Goal: Task Accomplishment & Management: Manage account settings

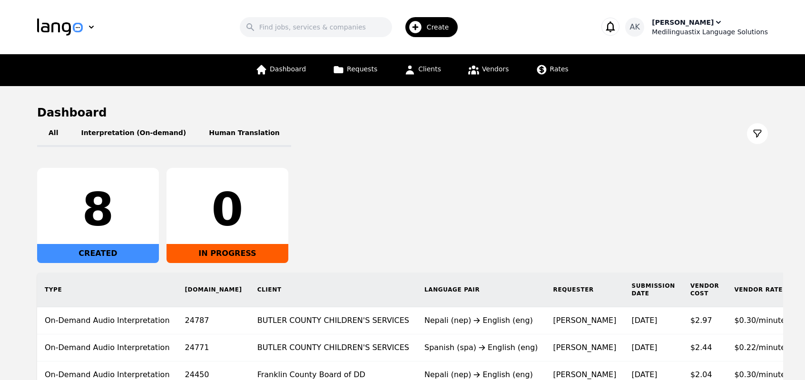
click at [676, 29] on div "Medilinguastix Language Solutions" at bounding box center [710, 32] width 116 height 10
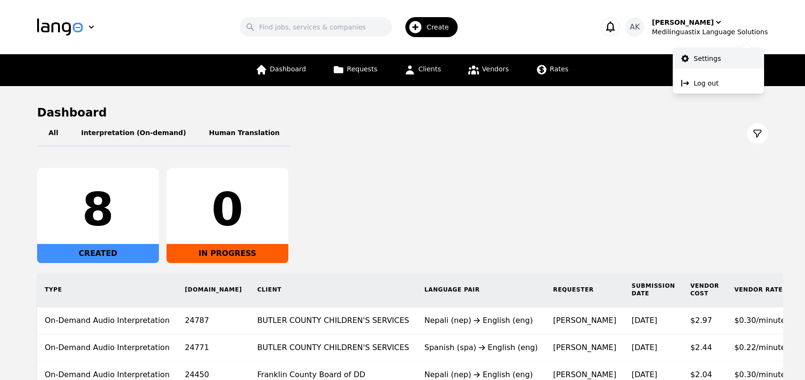
click at [702, 60] on p "Settings" at bounding box center [707, 59] width 27 height 10
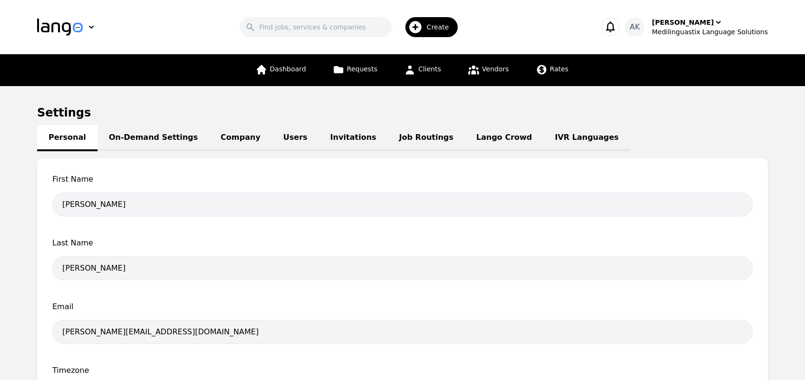
click at [543, 150] on link "IVR Languages" at bounding box center [586, 138] width 87 height 26
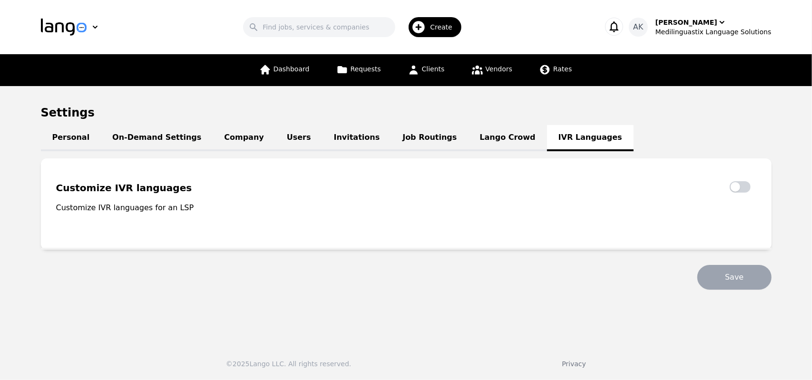
click at [163, 206] on p "Customize IVR languages for an LSP" at bounding box center [140, 207] width 169 height 11
copy p "Customize IVR languages for an LSP"
click at [346, 173] on fieldset "Customize IVR languages Customize IVR languages for an LSP" at bounding box center [406, 203] width 731 height 91
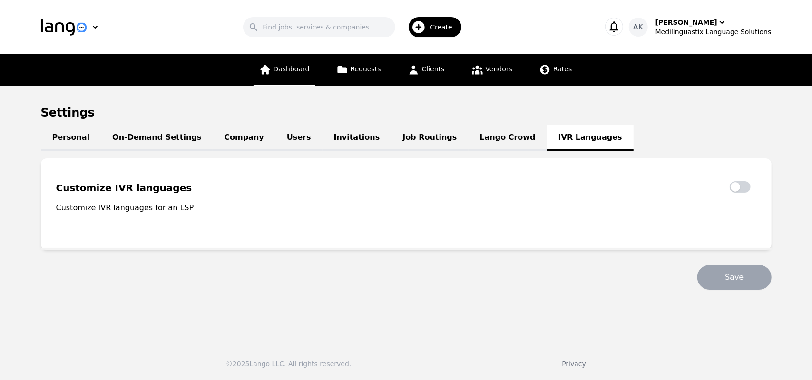
click at [303, 67] on span "Dashboard" at bounding box center [292, 69] width 36 height 8
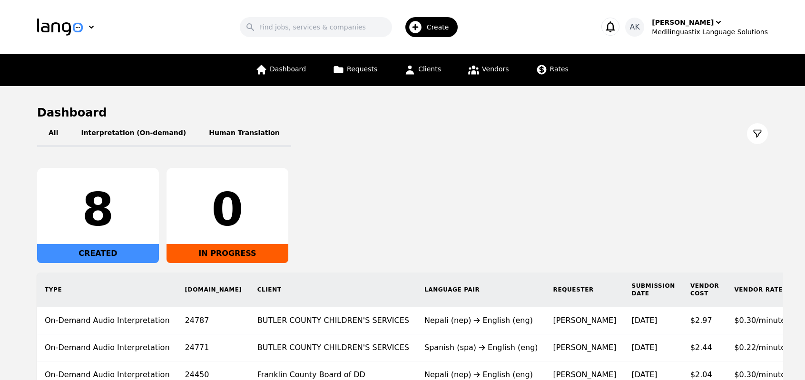
click at [519, 219] on div "8 CREATED 0 IN PROGRESS" at bounding box center [402, 215] width 731 height 95
click at [484, 67] on span "Vendors" at bounding box center [495, 69] width 27 height 8
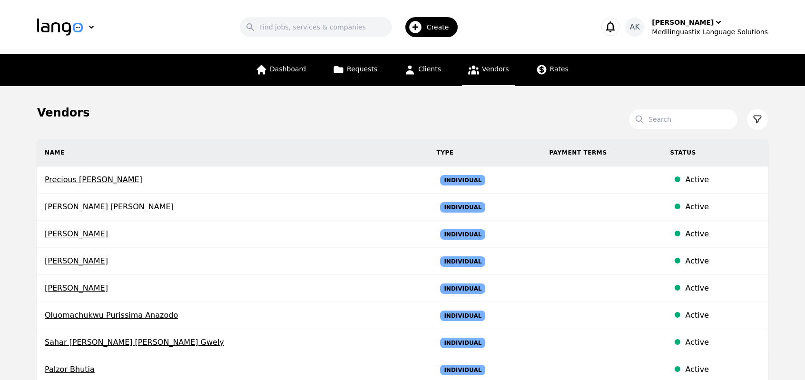
click at [291, 70] on span "Dashboard" at bounding box center [288, 69] width 36 height 8
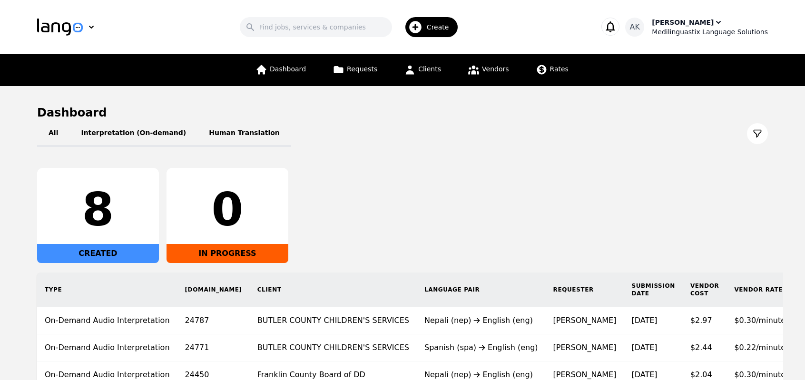
click at [703, 30] on div "Medilinguastix Language Solutions" at bounding box center [710, 32] width 116 height 10
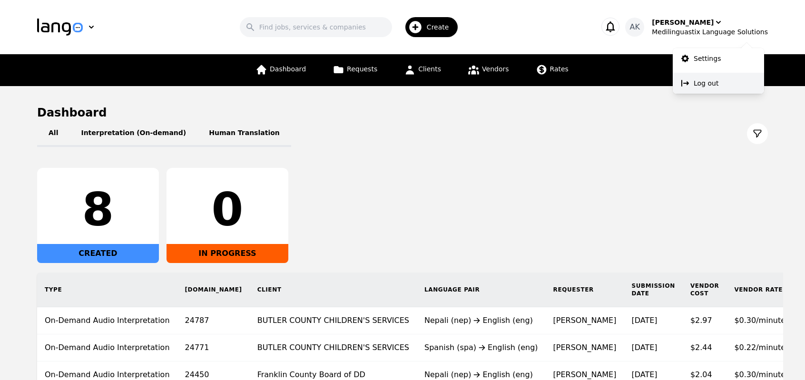
click at [704, 83] on p "Log out" at bounding box center [706, 84] width 25 height 10
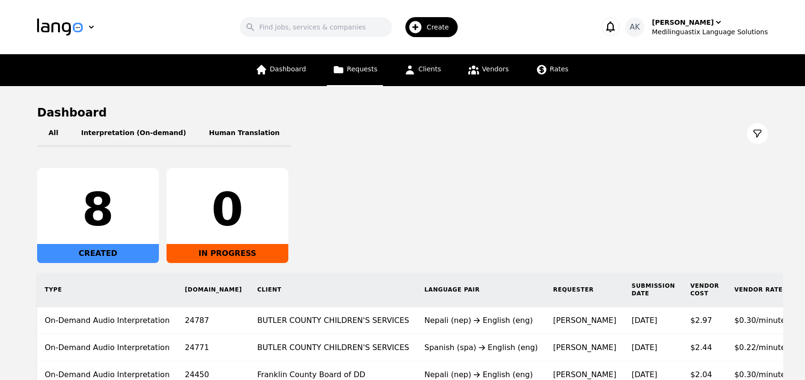
click at [350, 75] on link "Requests" at bounding box center [355, 70] width 56 height 32
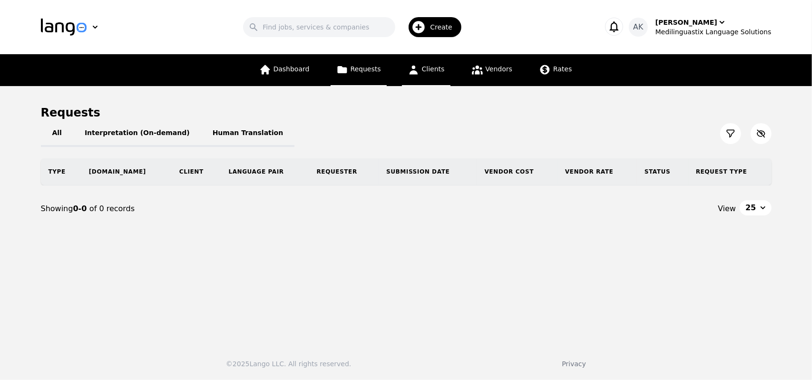
click at [433, 69] on span "Clients" at bounding box center [433, 69] width 23 height 8
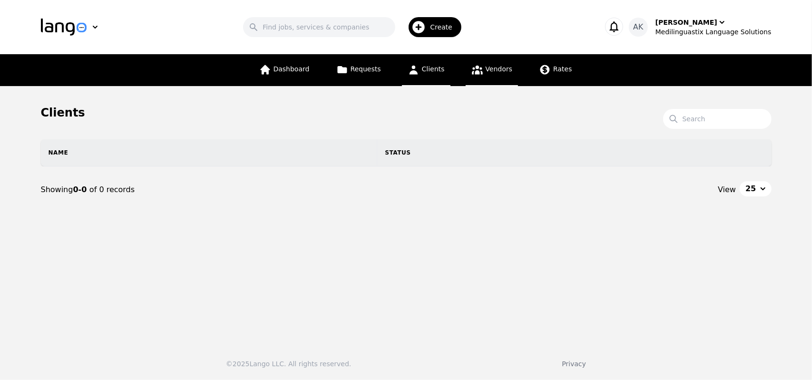
click at [493, 73] on span "Vendors" at bounding box center [499, 69] width 27 height 8
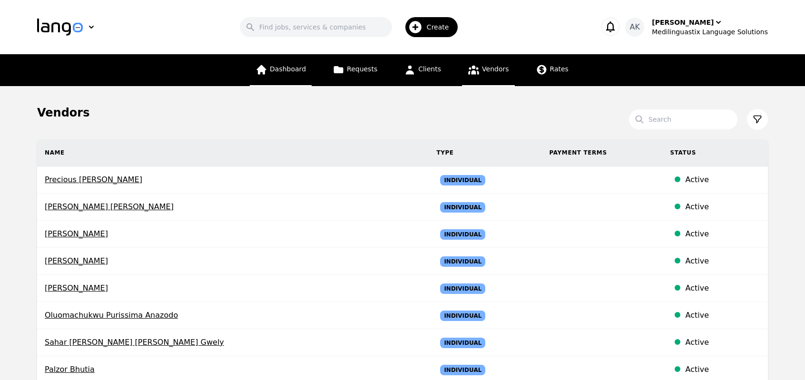
click at [290, 71] on span "Dashboard" at bounding box center [288, 69] width 36 height 8
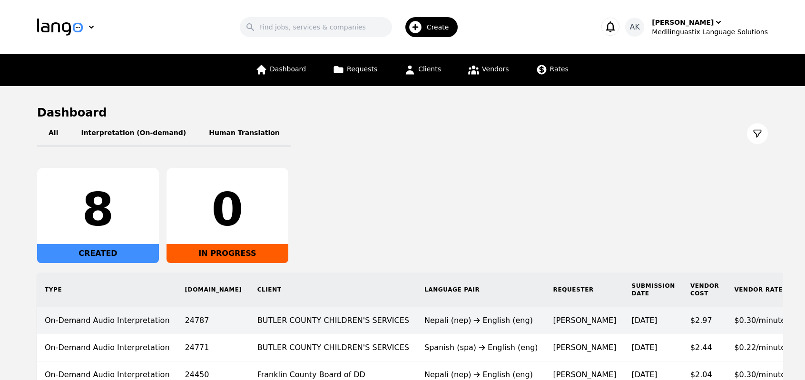
click at [546, 322] on td "[PERSON_NAME]" at bounding box center [585, 320] width 79 height 27
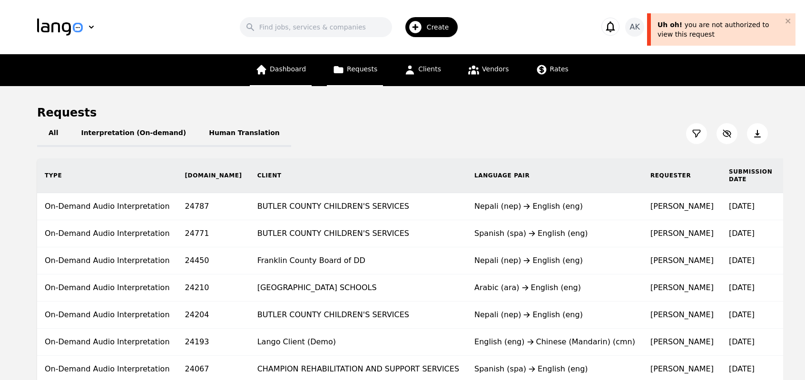
click at [283, 78] on link "Dashboard" at bounding box center [281, 70] width 62 height 32
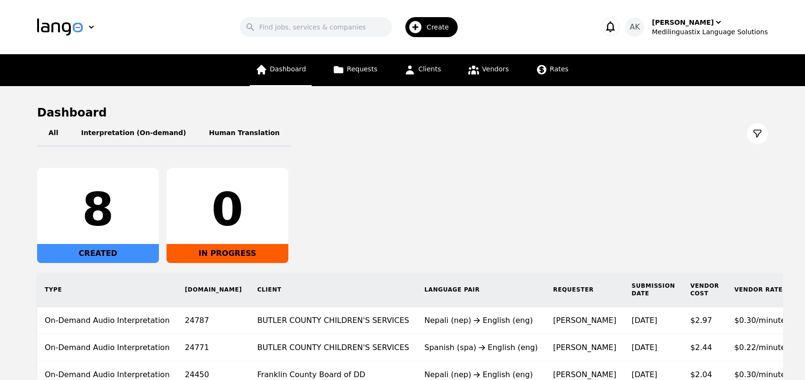
click at [297, 73] on span "Dashboard" at bounding box center [288, 69] width 36 height 8
click at [224, 216] on div "0" at bounding box center [227, 210] width 107 height 46
click at [97, 214] on div "8" at bounding box center [98, 210] width 107 height 46
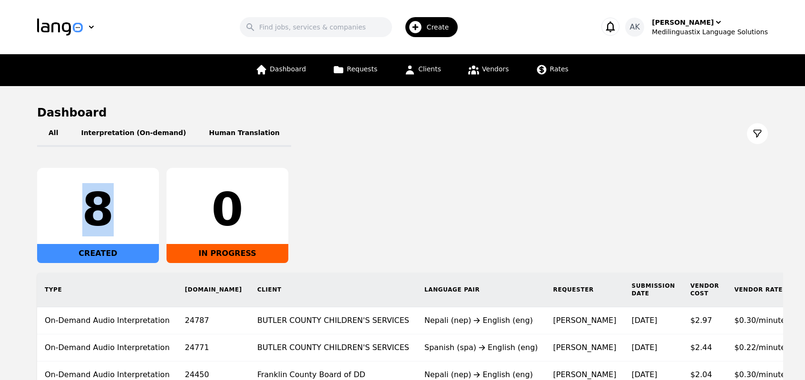
click at [0, 209] on main "Dashboard All Interpretation (On-demand) Human Translation 8 CREATED 0 IN PROGR…" at bounding box center [402, 280] width 805 height 389
click at [338, 74] on icon at bounding box center [339, 70] width 12 height 12
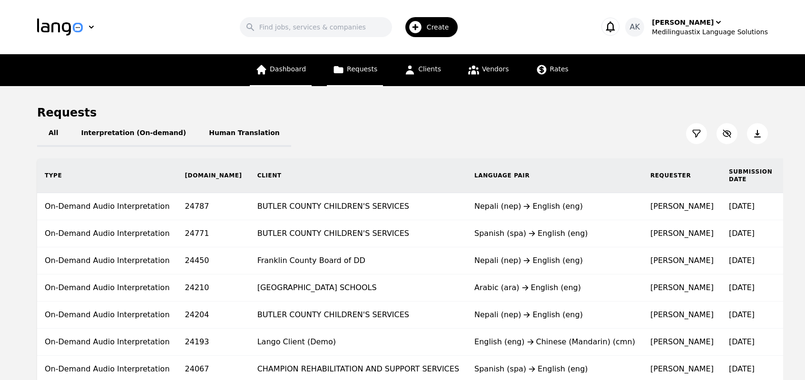
click at [292, 77] on link "Dashboard" at bounding box center [281, 70] width 62 height 32
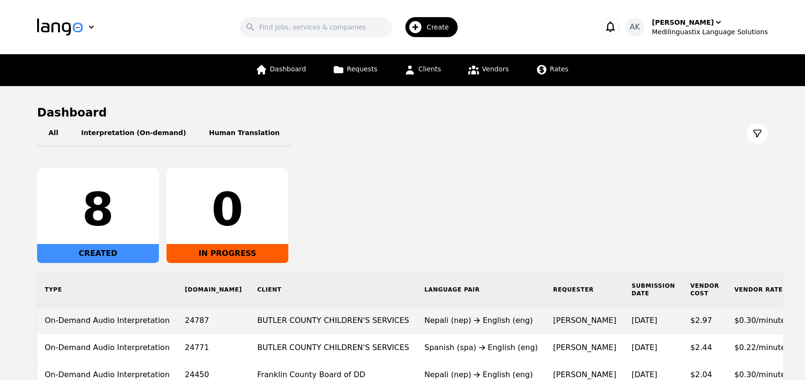
click at [292, 317] on td "BUTLER COUNTY CHILDREN'S SERVICES" at bounding box center [333, 320] width 167 height 27
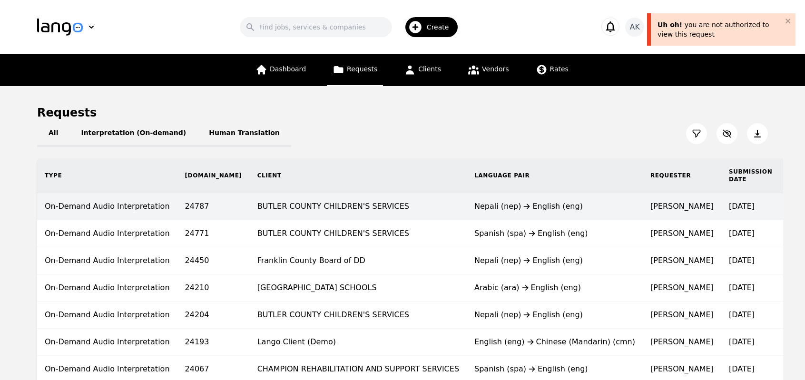
click at [296, 205] on td "BUTLER COUNTY CHILDREN'S SERVICES" at bounding box center [358, 206] width 217 height 27
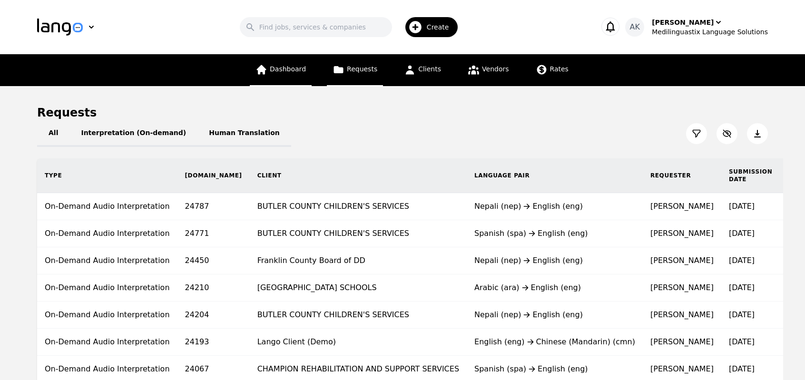
click at [277, 66] on span "Dashboard" at bounding box center [288, 69] width 36 height 8
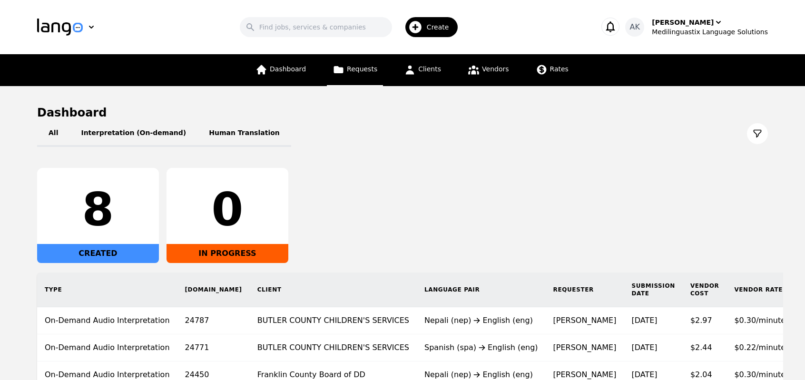
click at [367, 73] on span "Requests" at bounding box center [362, 69] width 30 height 8
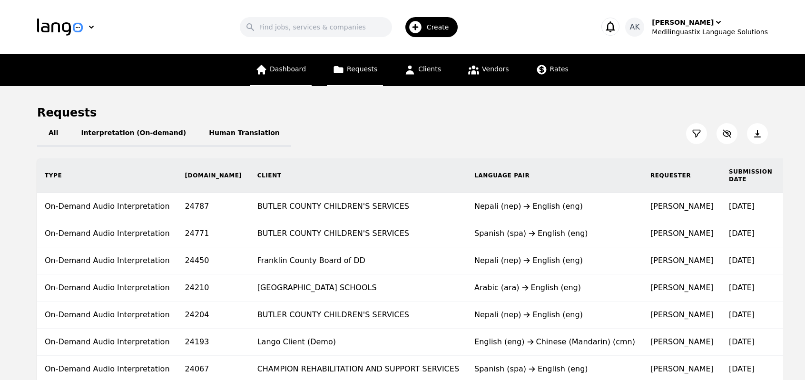
click at [294, 77] on link "Dashboard" at bounding box center [281, 70] width 62 height 32
